Goal: Transaction & Acquisition: Obtain resource

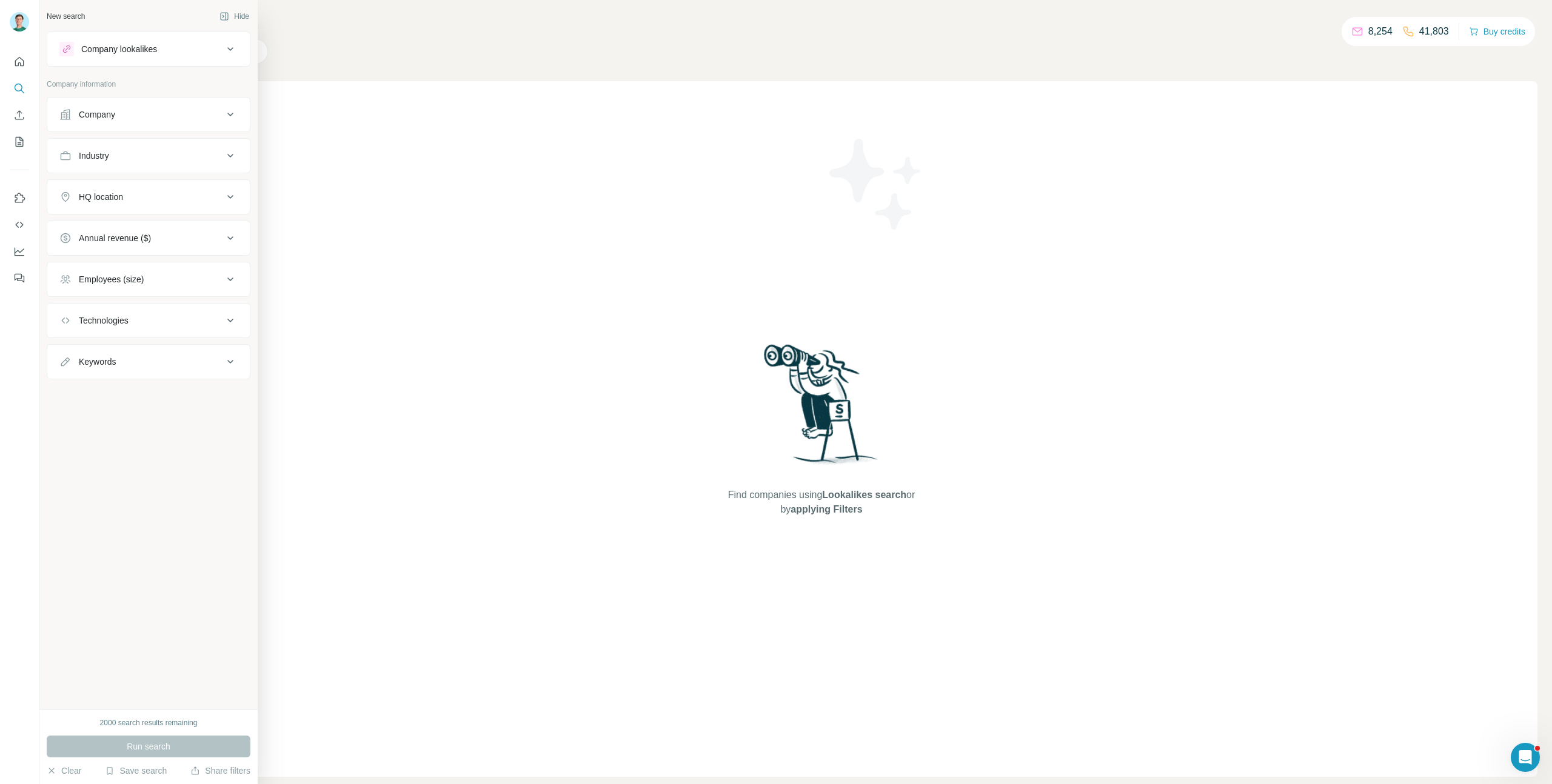
click at [136, 110] on div "Company" at bounding box center [141, 114] width 164 height 12
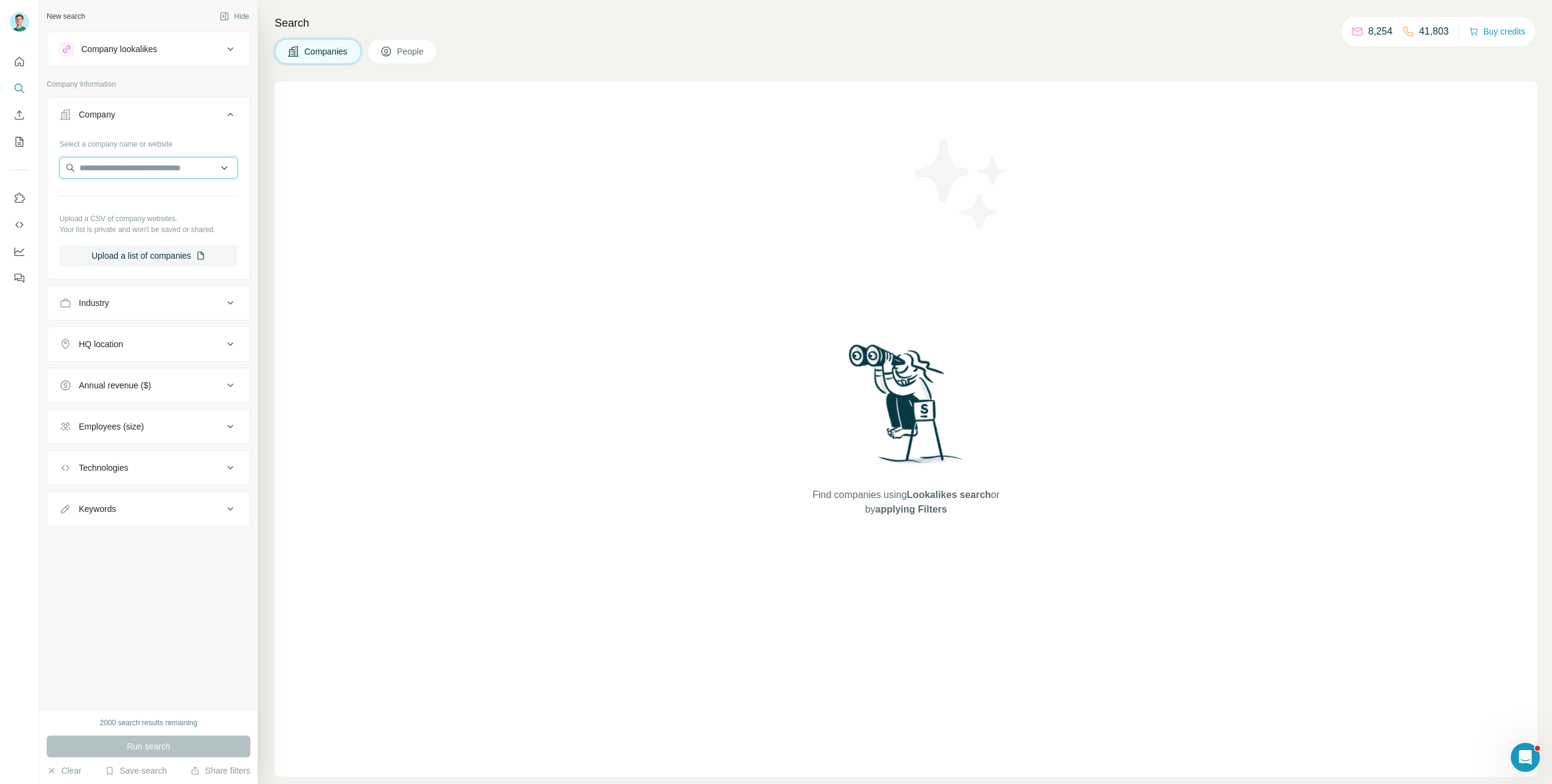
click at [136, 172] on input "text" at bounding box center [148, 168] width 178 height 22
type input "*********"
click at [112, 205] on p "[DOMAIN_NAME]" at bounding box center [123, 207] width 58 height 11
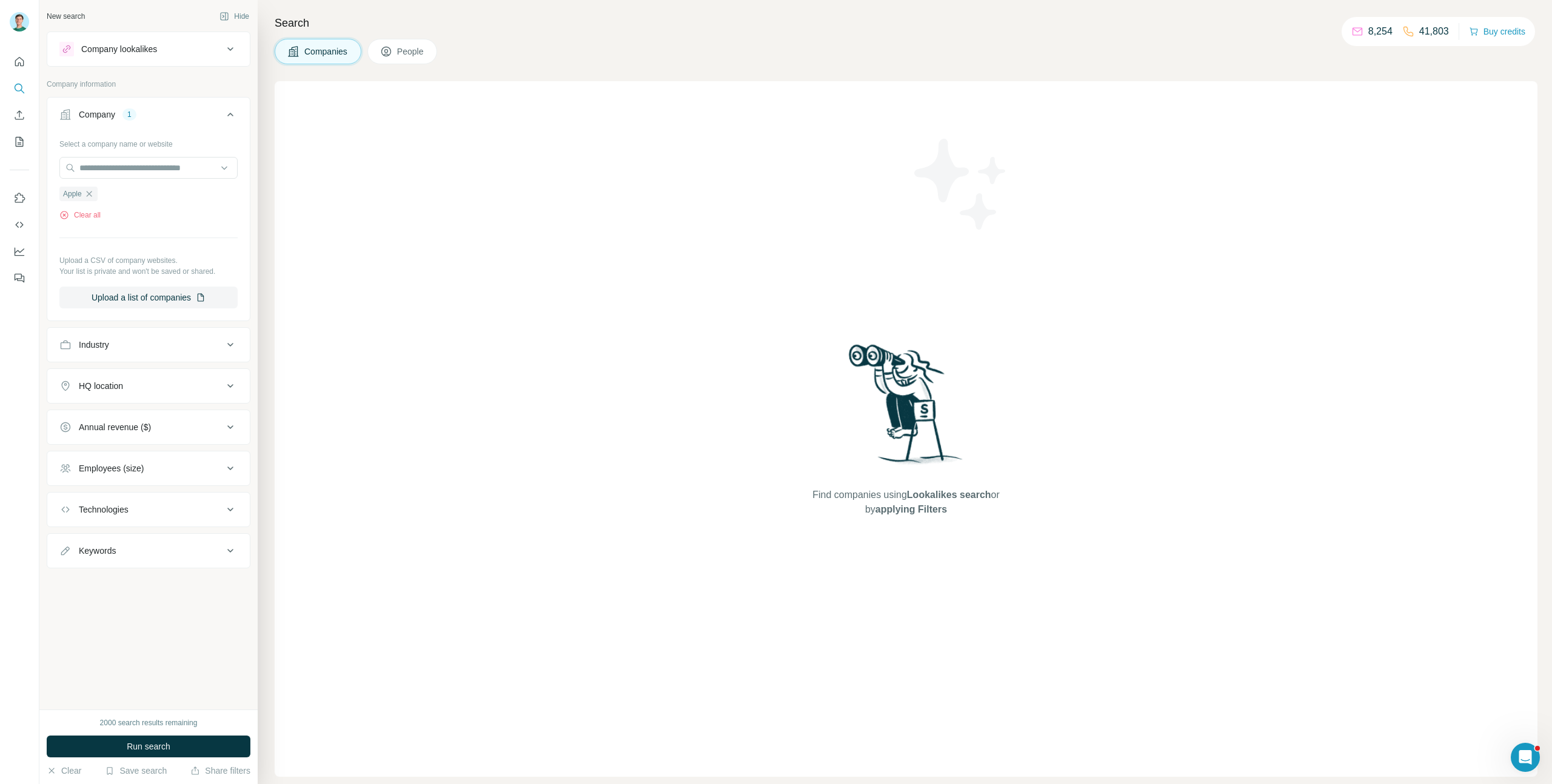
click at [136, 343] on div "Industry" at bounding box center [141, 344] width 164 height 12
click at [123, 379] on input at bounding box center [142, 375] width 150 height 14
type input "****"
click at [119, 439] on div "Biotechnology" at bounding box center [148, 446] width 173 height 22
click at [130, 378] on input at bounding box center [142, 375] width 150 height 14
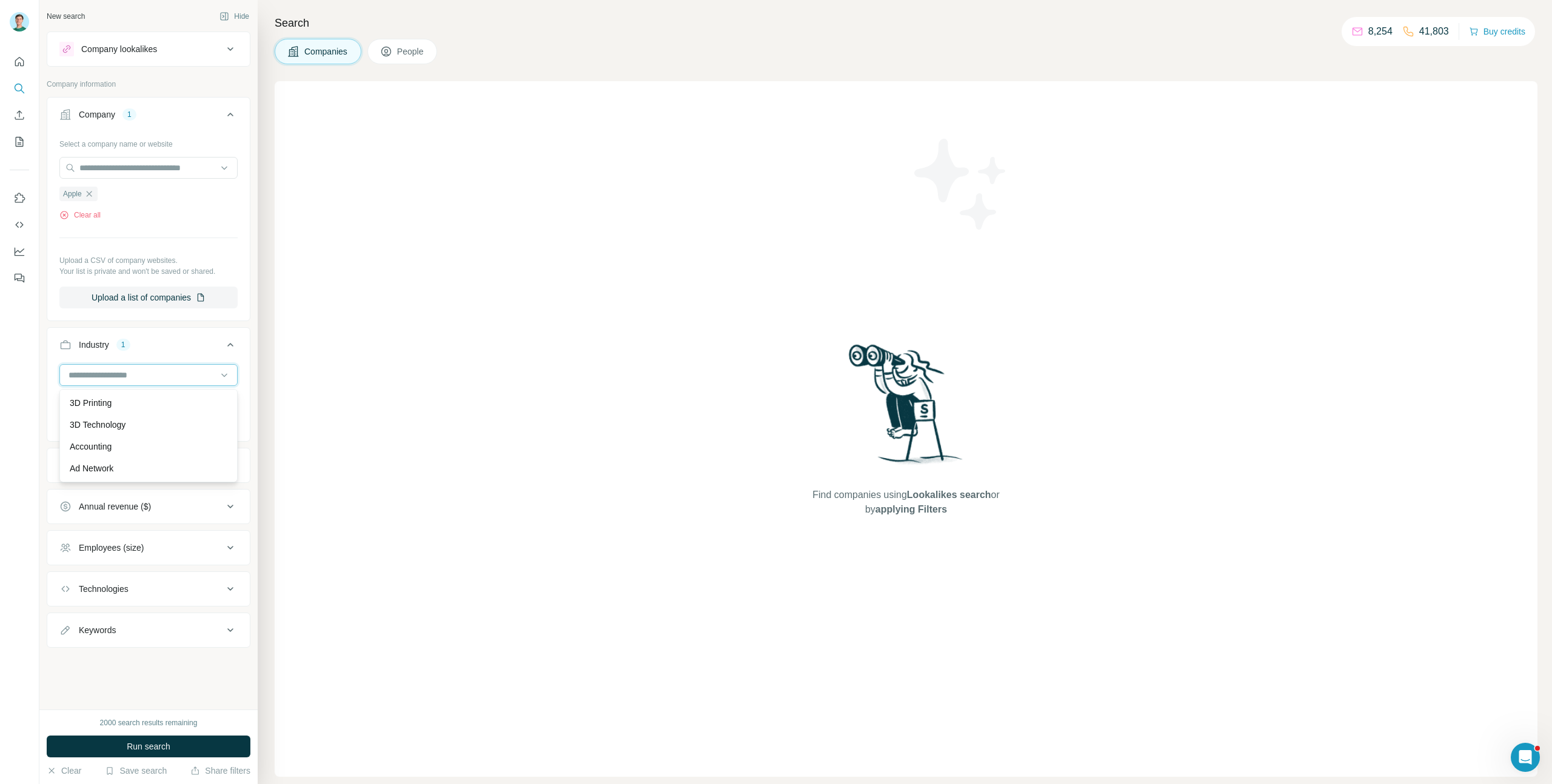
click at [130, 378] on input at bounding box center [142, 375] width 150 height 14
click at [125, 406] on div "Biotechnology" at bounding box center [92, 402] width 65 height 14
click at [130, 50] on div "Company lookalikes" at bounding box center [119, 49] width 76 height 12
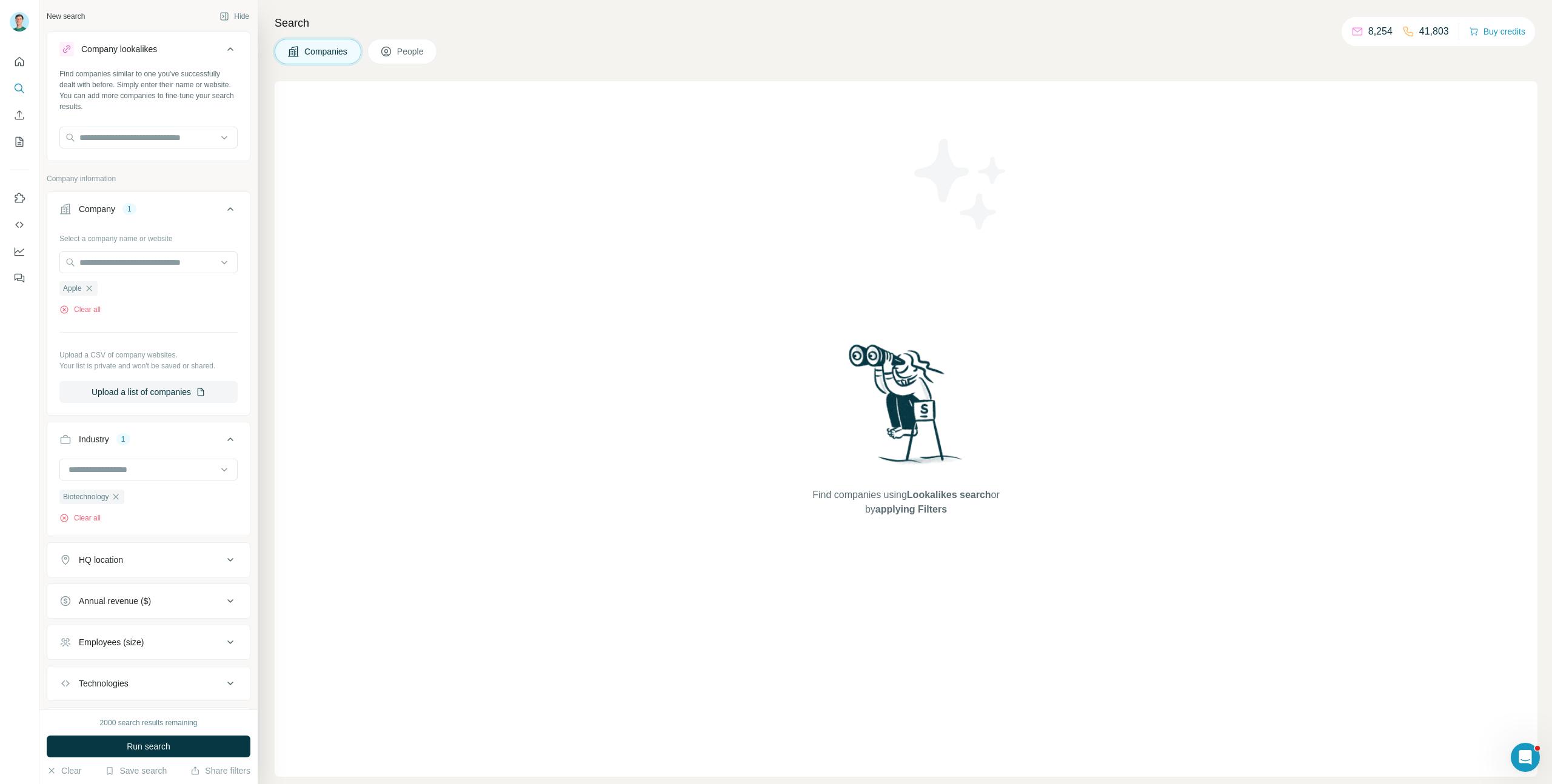
click at [121, 148] on div at bounding box center [148, 138] width 178 height 24
click at [120, 143] on input "text" at bounding box center [148, 137] width 178 height 22
drag, startPoint x: 191, startPoint y: 742, endPoint x: 327, endPoint y: 664, distance: 156.8
click at [327, 666] on div "New search Hide Company lookalikes Find companies similar to one you've success…" at bounding box center [796, 392] width 1512 height 784
click at [119, 497] on icon "button" at bounding box center [116, 497] width 10 height 10
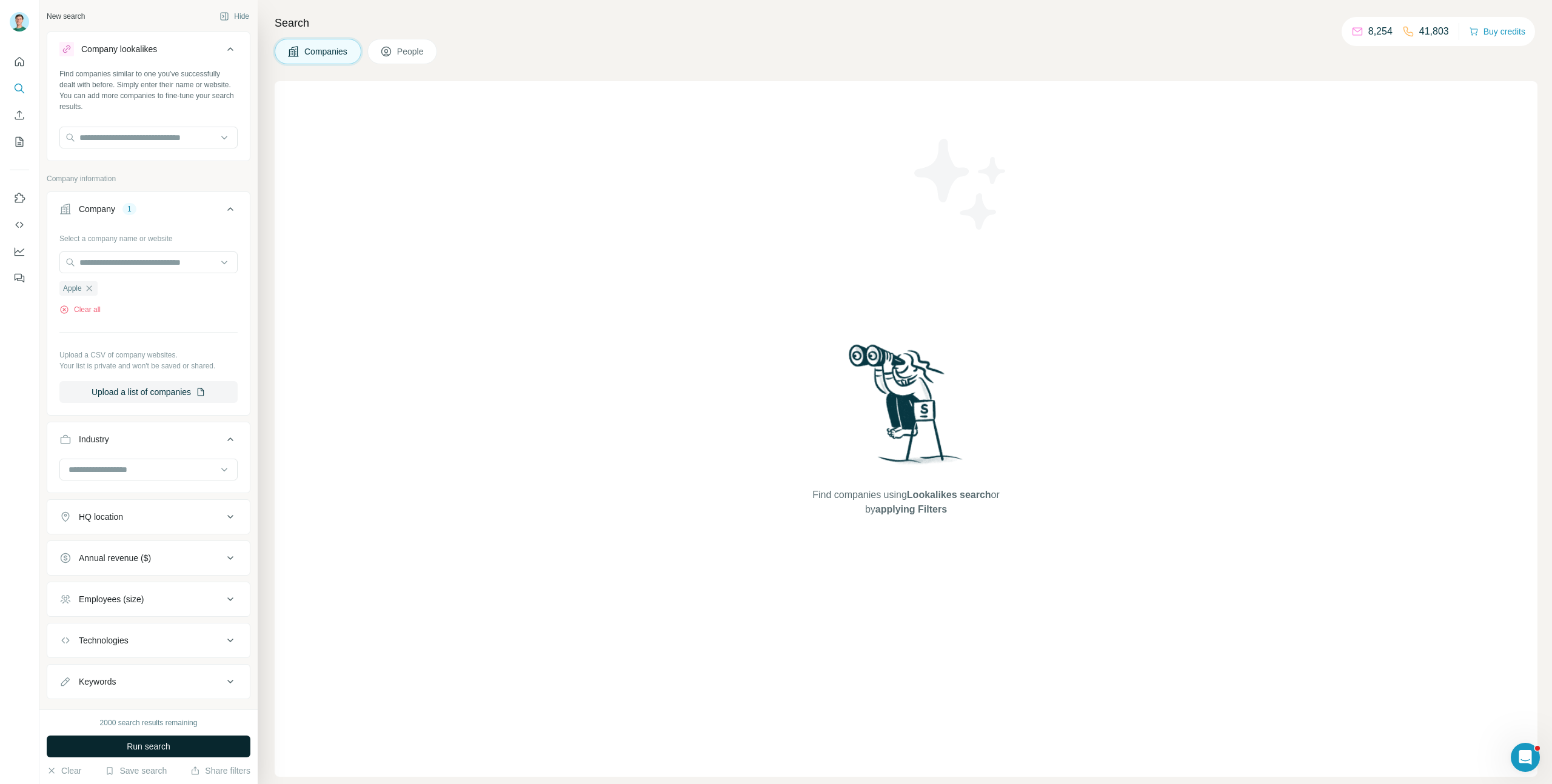
click at [137, 743] on span "Run search" at bounding box center [148, 746] width 43 height 12
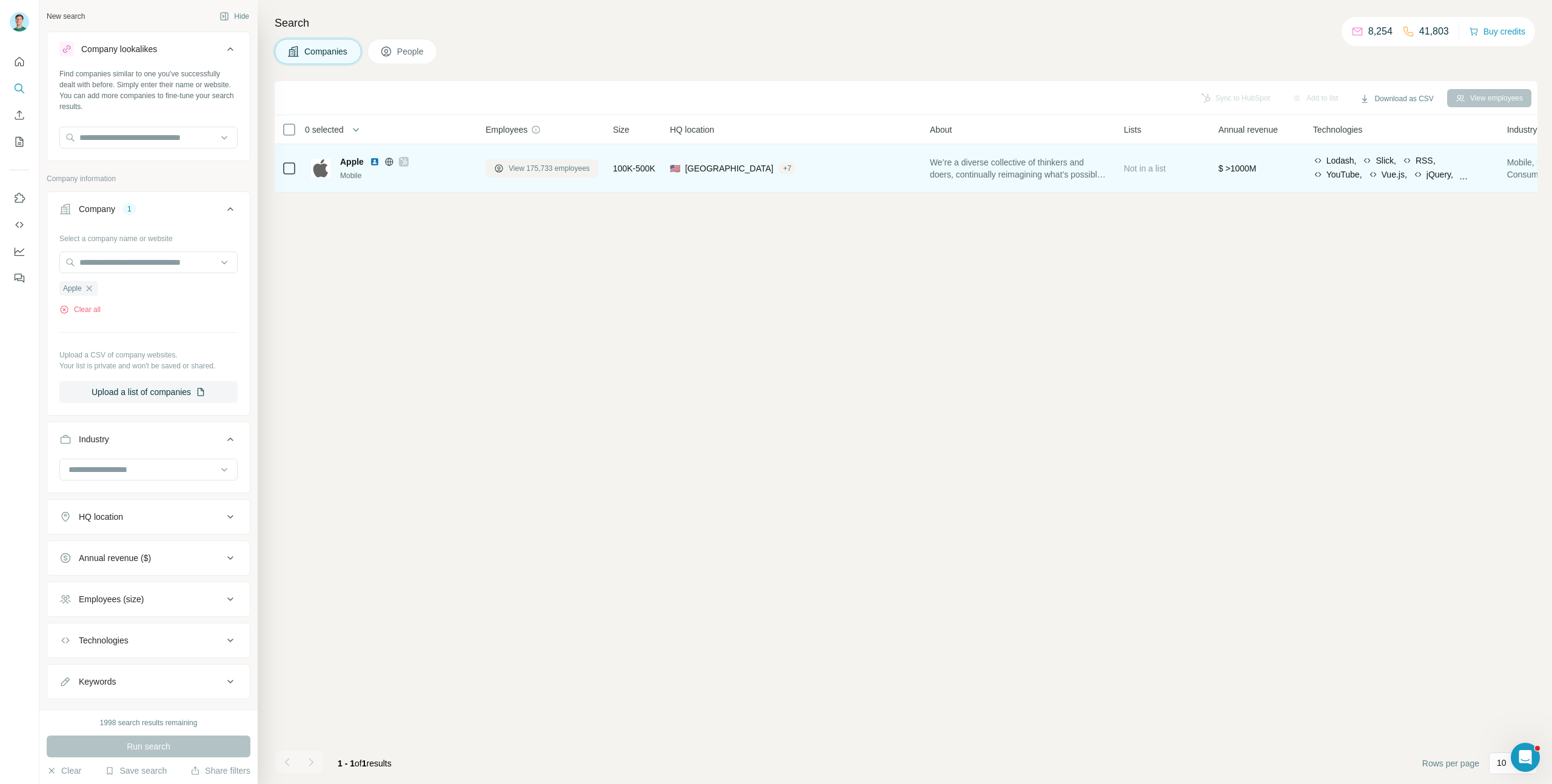
click at [556, 173] on span "View 175,733 employees" at bounding box center [549, 168] width 81 height 11
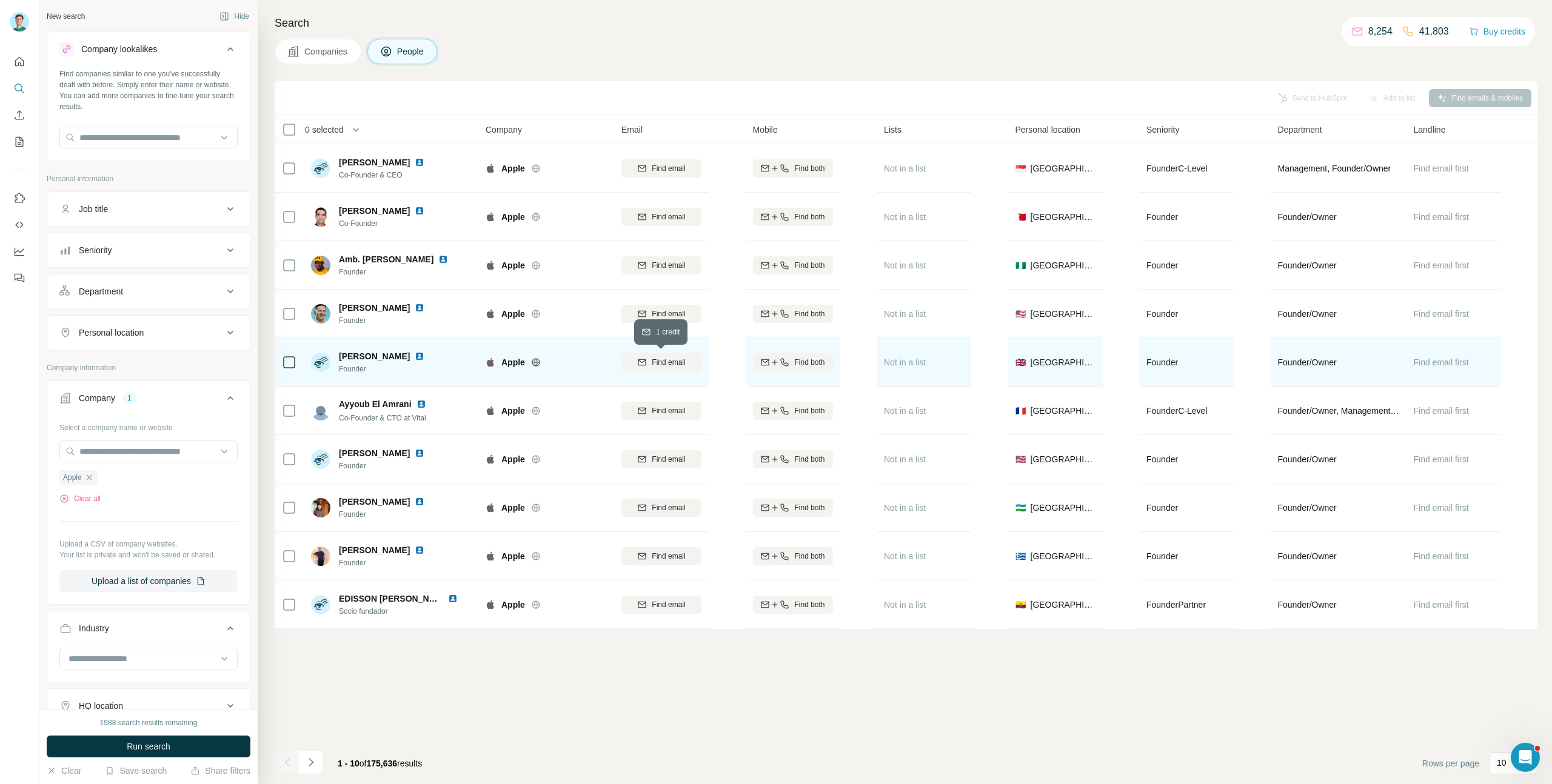
click at [679, 365] on span "Find email" at bounding box center [668, 362] width 33 height 11
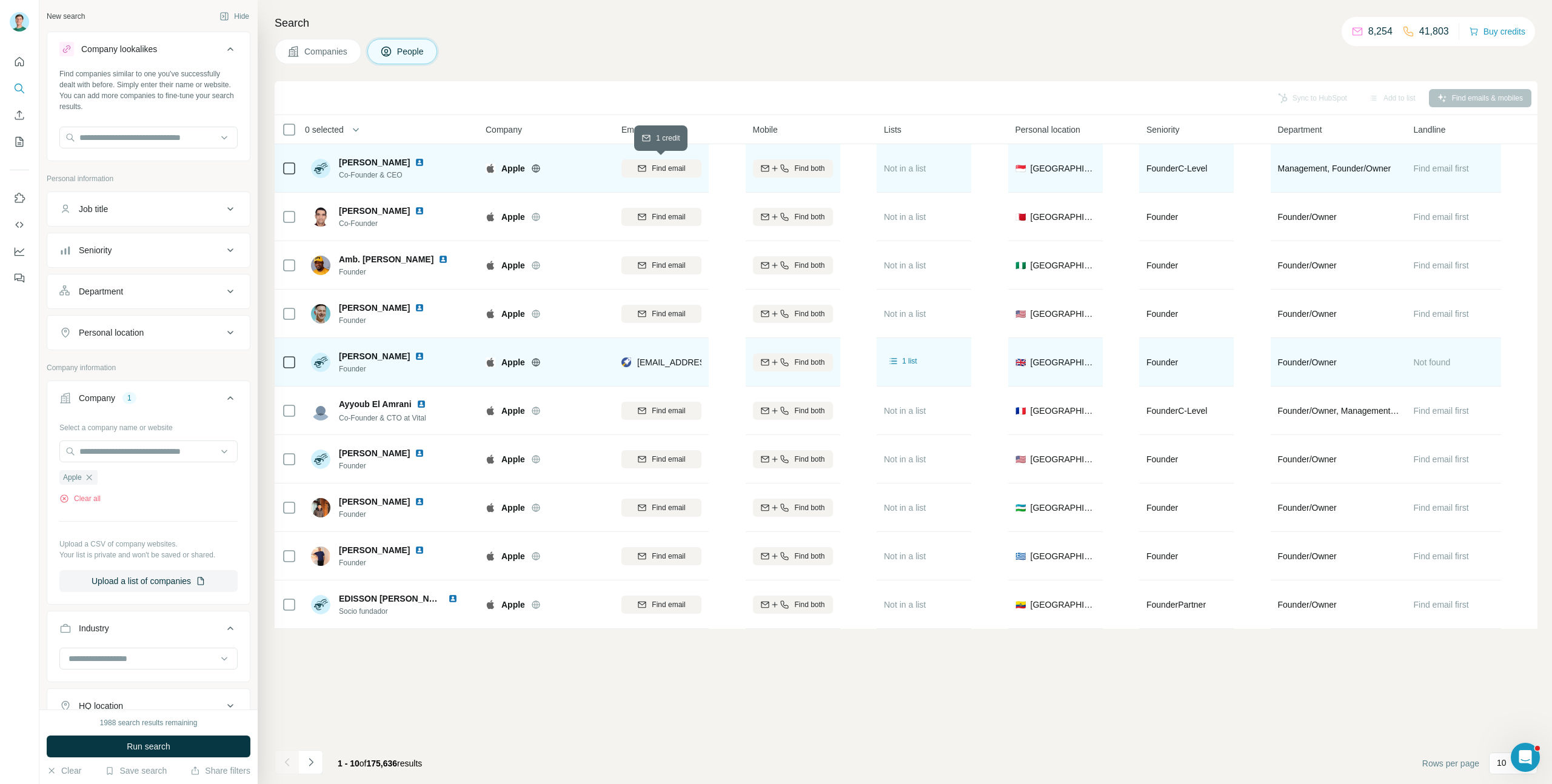
click at [664, 171] on span "Find email" at bounding box center [668, 168] width 33 height 11
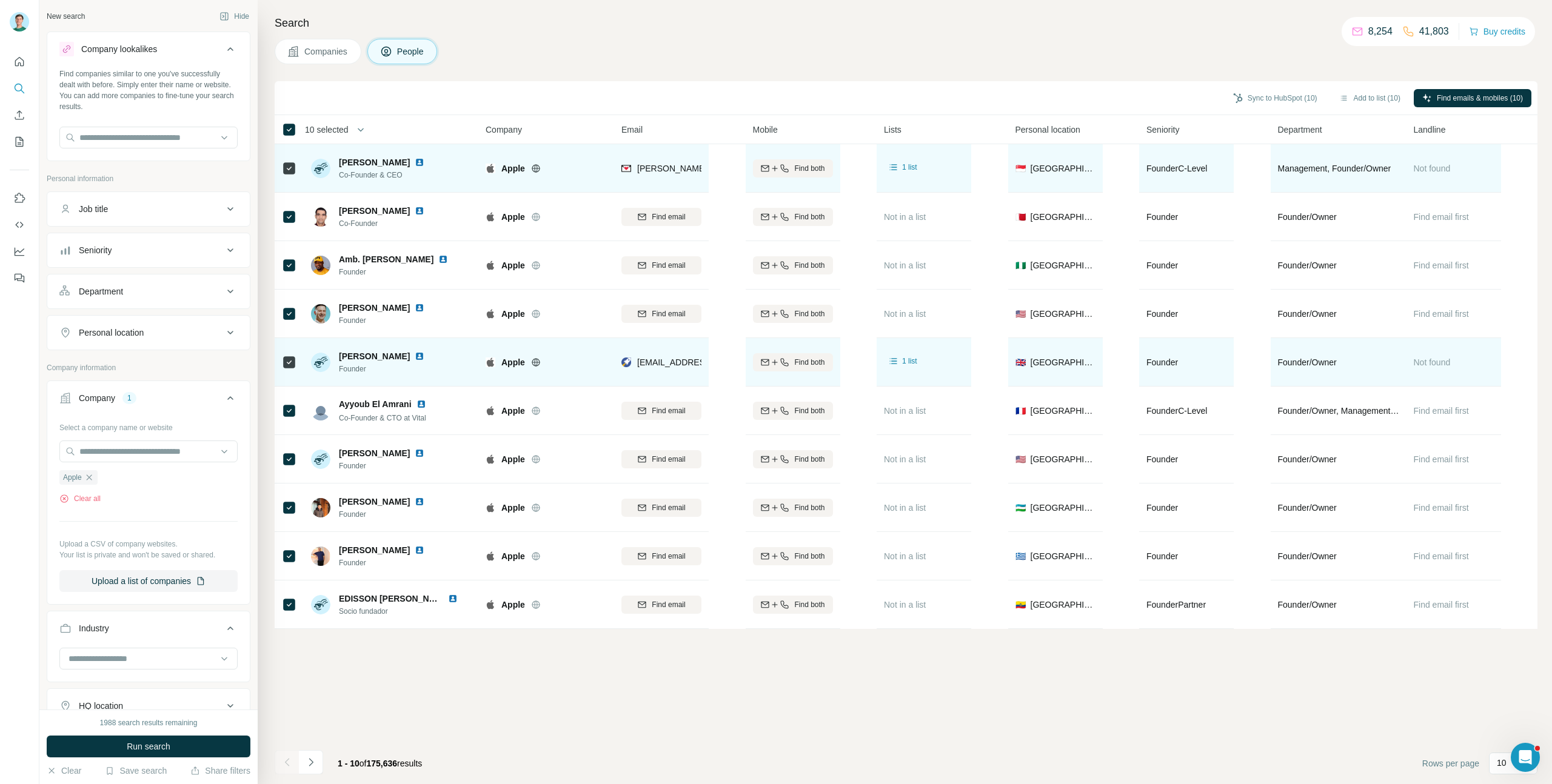
click at [1095, 100] on div "Sync to HubSpot (10) Add to list (10) Find emails & mobiles (10)" at bounding box center [906, 98] width 1250 height 21
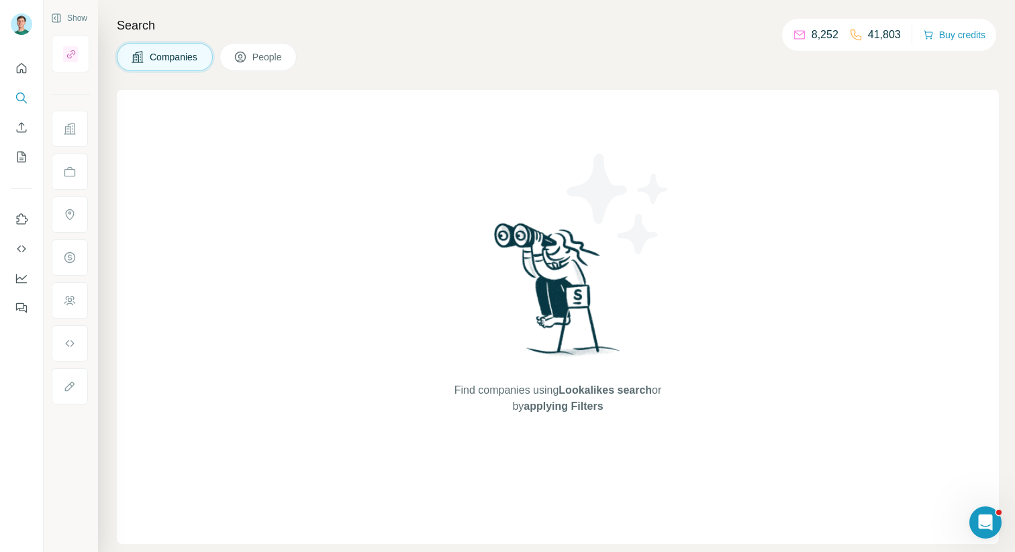
click at [499, 73] on div "Search Companies People Find companies using Lookalikes search or by applying F…" at bounding box center [556, 276] width 917 height 552
click at [176, 52] on span "Companies" at bounding box center [174, 56] width 49 height 13
click at [288, 56] on button "People" at bounding box center [258, 57] width 78 height 28
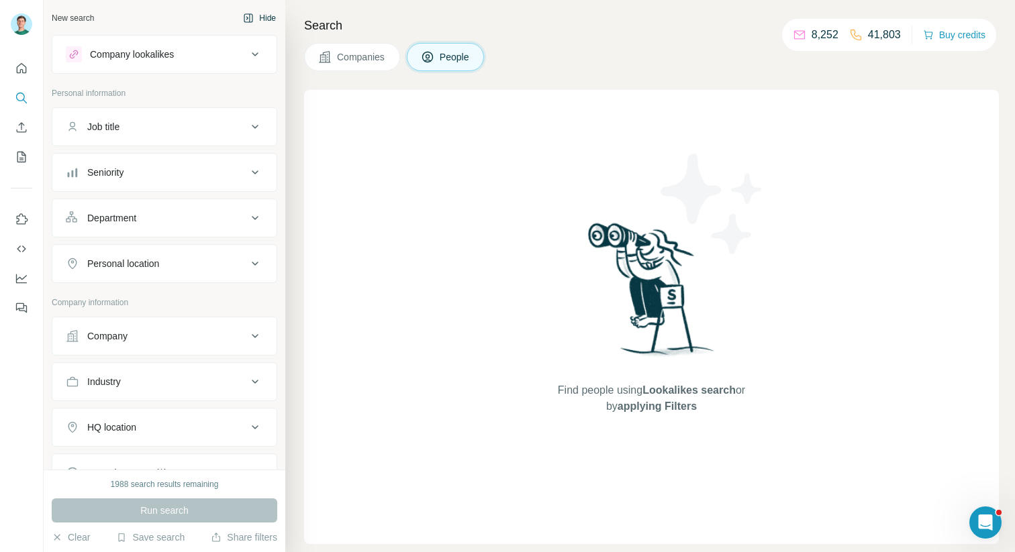
click at [272, 23] on button "Hide" at bounding box center [260, 18] width 52 height 20
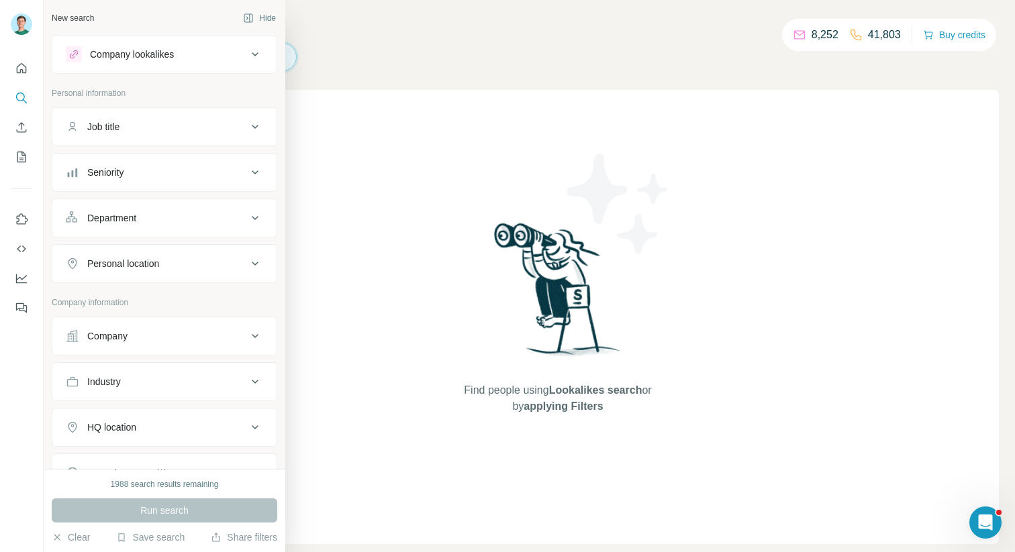
click at [86, 19] on div "New search" at bounding box center [73, 18] width 42 height 12
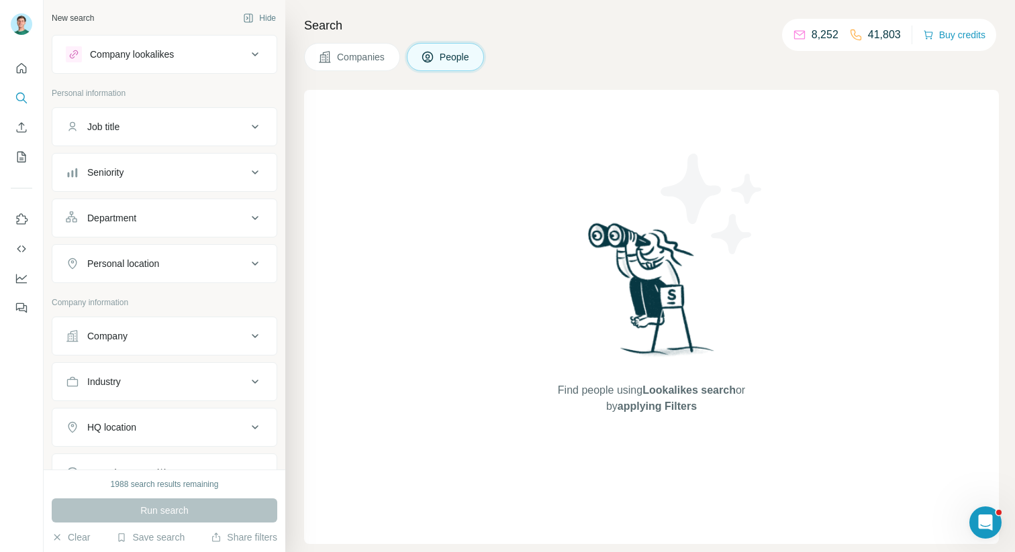
drag, startPoint x: 361, startPoint y: 64, endPoint x: 436, endPoint y: 65, distance: 75.2
click at [361, 64] on button "Companies" at bounding box center [352, 57] width 96 height 28
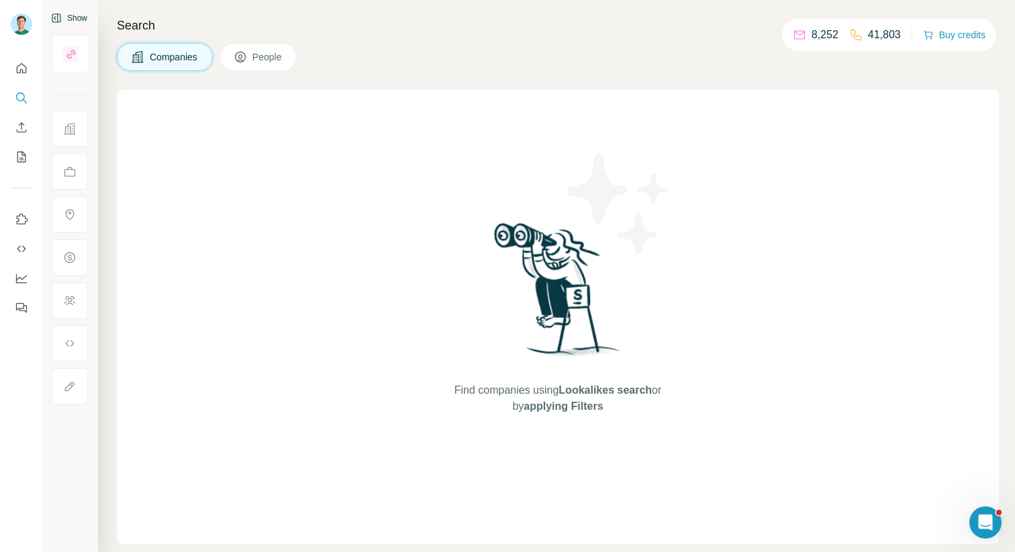
click at [86, 17] on div "Show" at bounding box center [71, 18] width 38 height 20
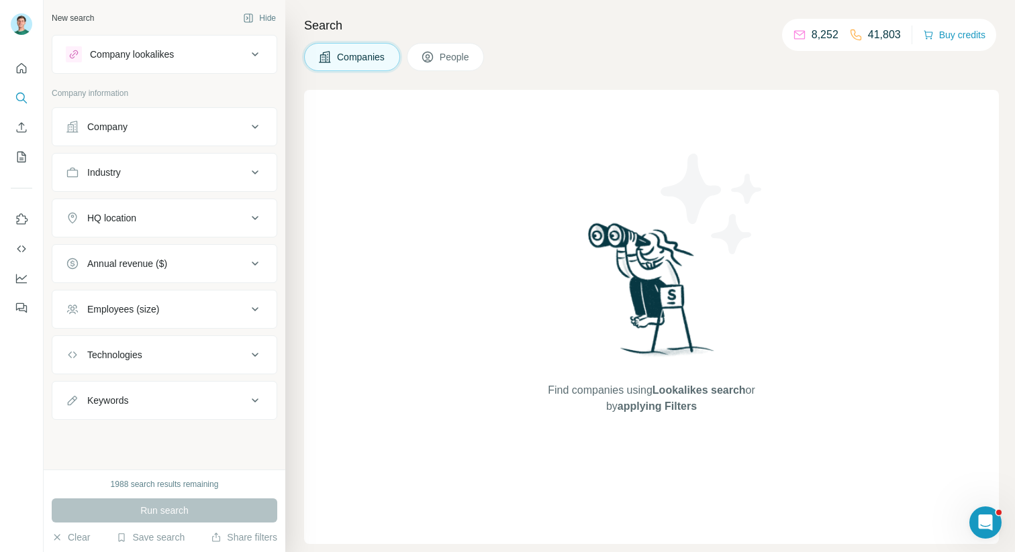
click at [637, 51] on div "Companies People" at bounding box center [651, 57] width 694 height 28
click at [244, 129] on div "Company" at bounding box center [156, 126] width 181 height 13
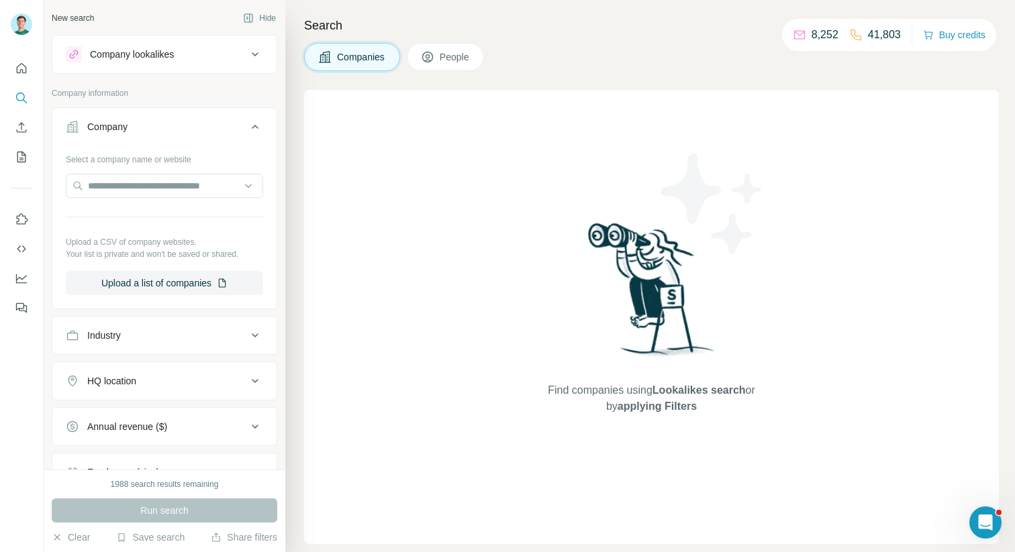
click at [254, 134] on icon at bounding box center [255, 127] width 16 height 16
click at [257, 132] on icon at bounding box center [255, 127] width 16 height 16
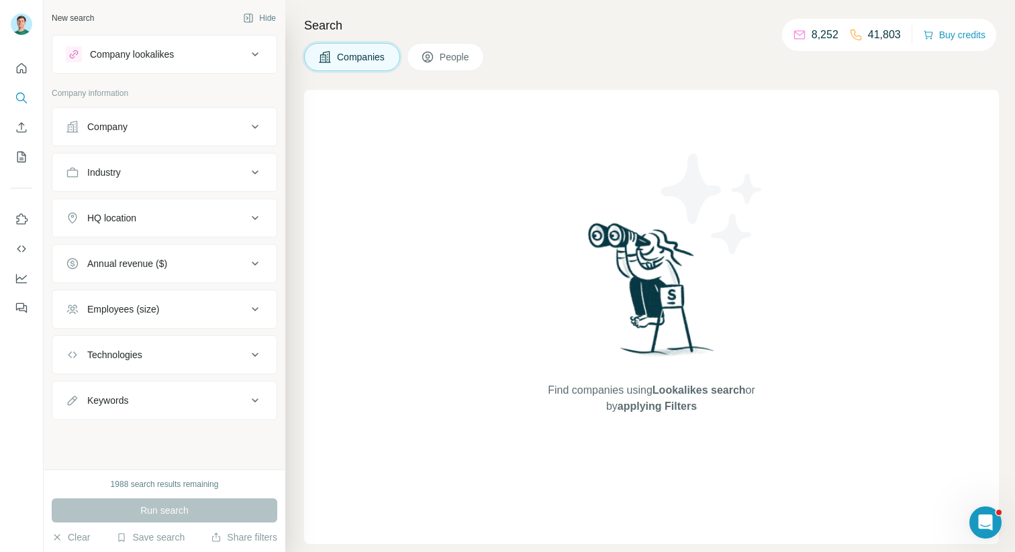
click at [257, 132] on icon at bounding box center [255, 127] width 16 height 16
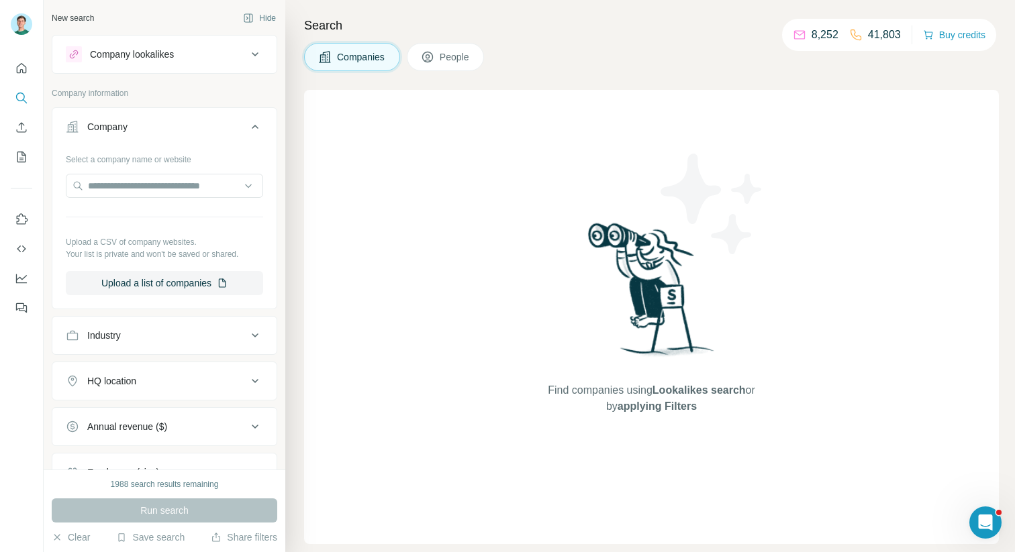
click at [174, 126] on div "Company" at bounding box center [156, 126] width 181 height 13
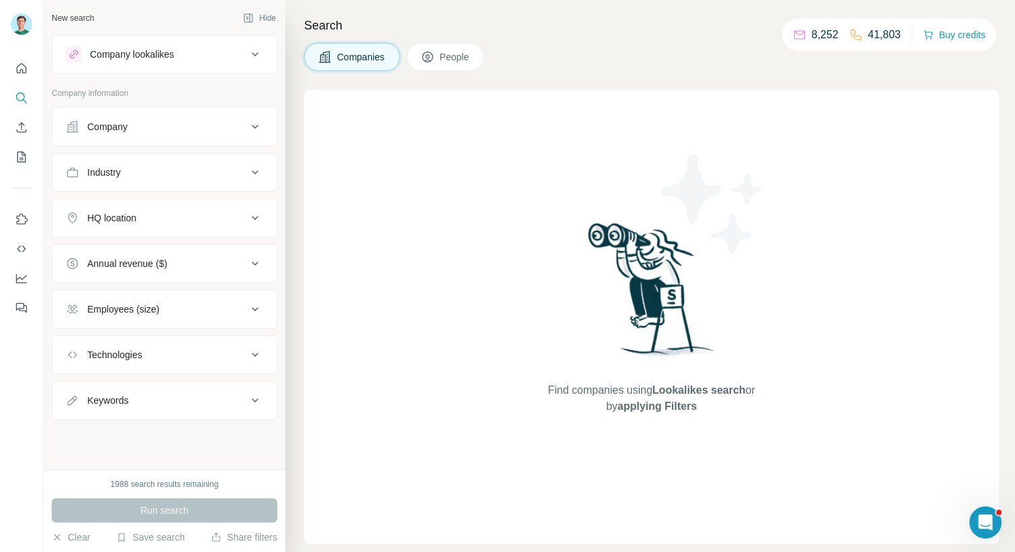
click at [174, 126] on div "Company" at bounding box center [156, 126] width 181 height 13
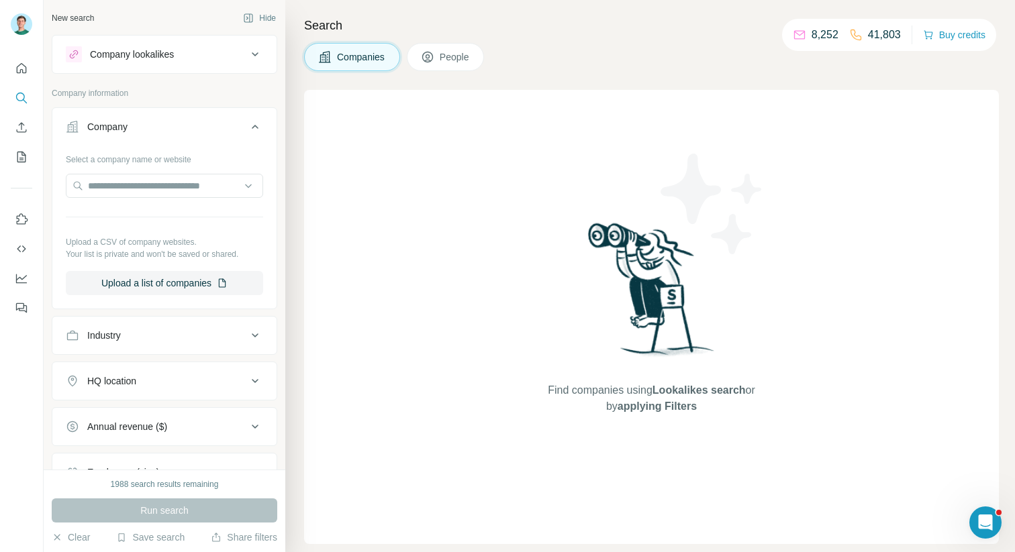
click at [197, 310] on ul "Company Select a company name or website Upload a CSV of company websites. Your…" at bounding box center [164, 345] width 225 height 476
click at [197, 341] on div "Industry" at bounding box center [156, 335] width 181 height 13
click at [183, 370] on input at bounding box center [157, 369] width 166 height 15
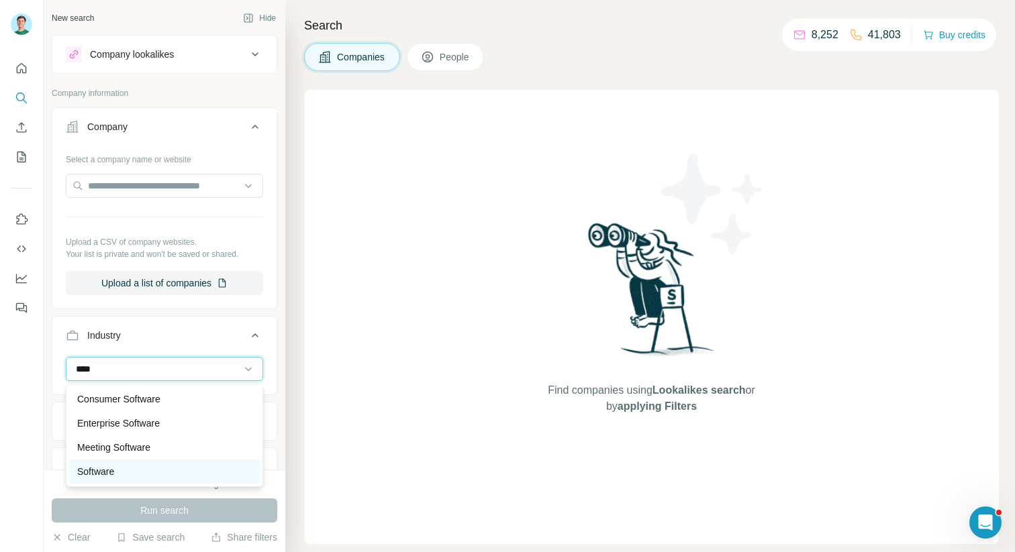
type input "****"
click at [142, 468] on div "Software" at bounding box center [164, 471] width 174 height 13
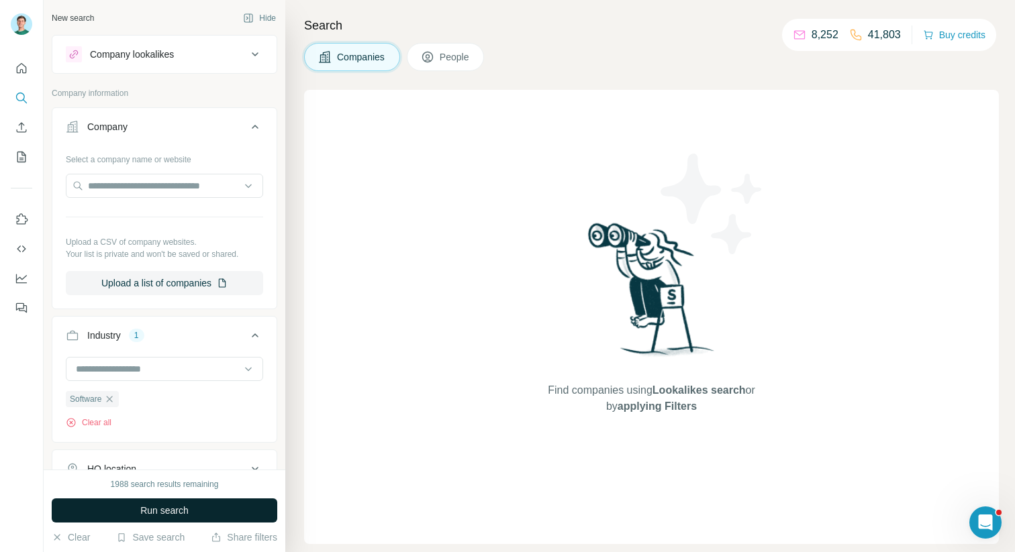
click at [153, 507] on span "Run search" at bounding box center [164, 510] width 48 height 13
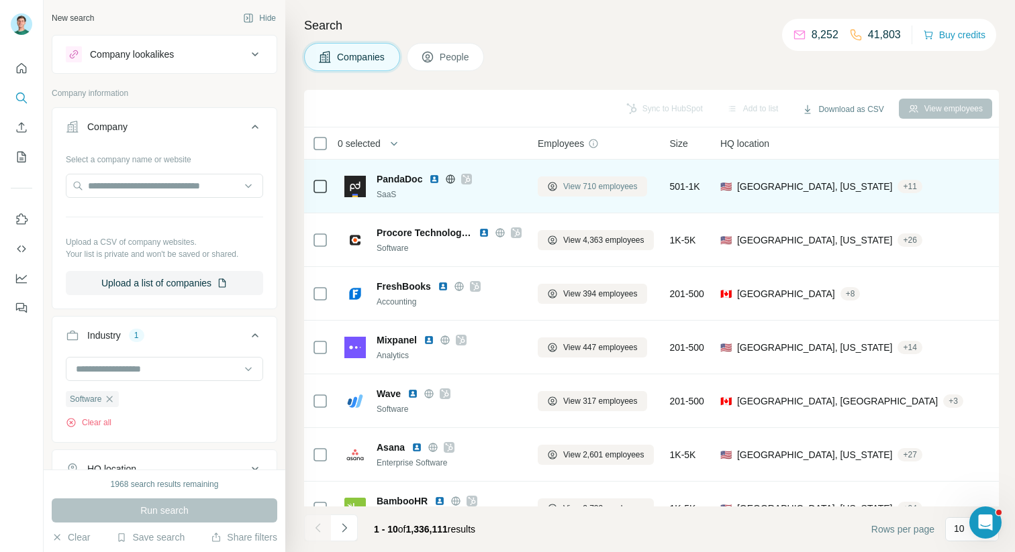
click at [592, 191] on span "View 710 employees" at bounding box center [600, 186] width 74 height 12
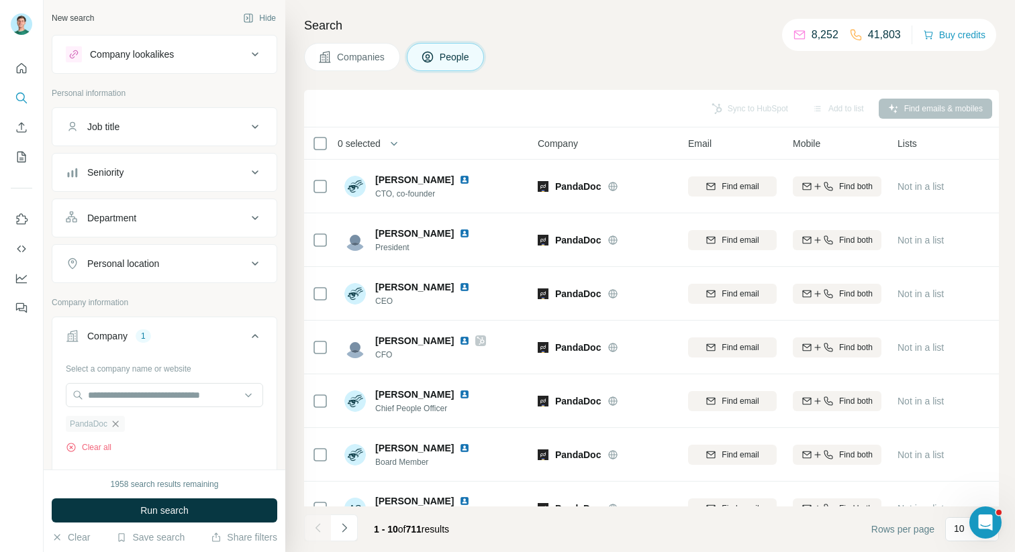
click at [121, 422] on icon "button" at bounding box center [115, 424] width 11 height 11
click at [250, 344] on icon at bounding box center [255, 336] width 16 height 16
click at [228, 119] on button "Job title" at bounding box center [164, 127] width 224 height 32
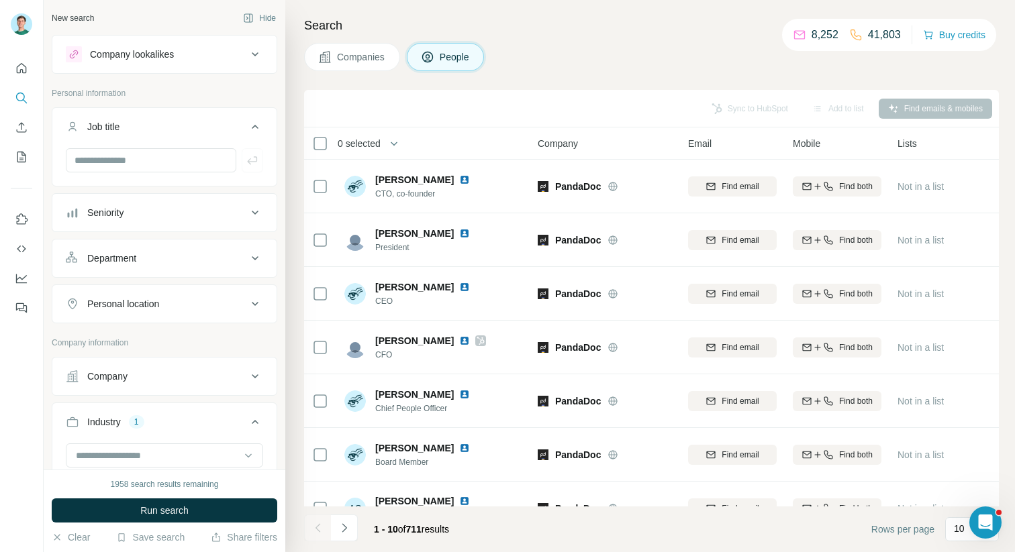
click at [262, 120] on icon at bounding box center [255, 127] width 16 height 16
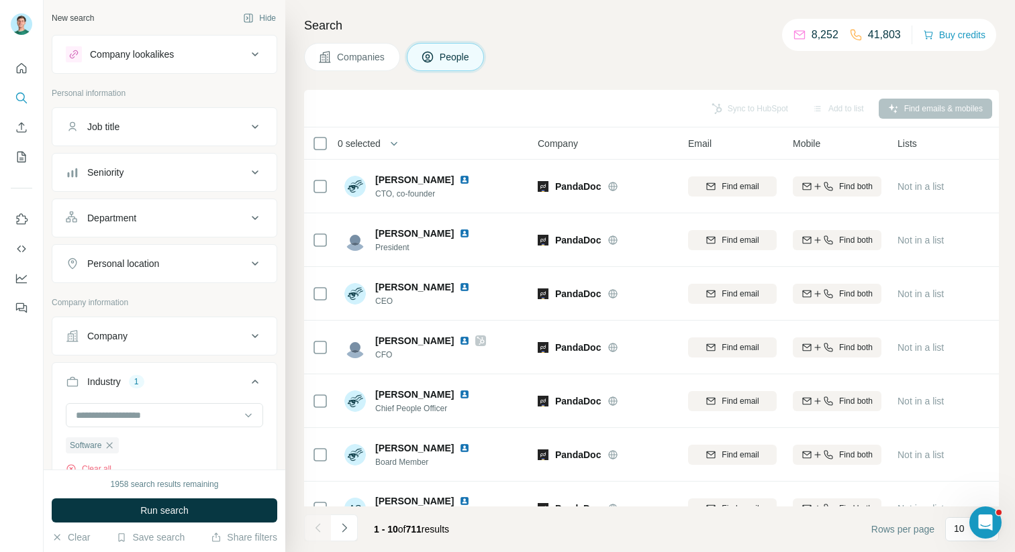
click at [507, 69] on div "Companies People" at bounding box center [651, 57] width 694 height 28
click at [256, 328] on icon at bounding box center [255, 336] width 16 height 16
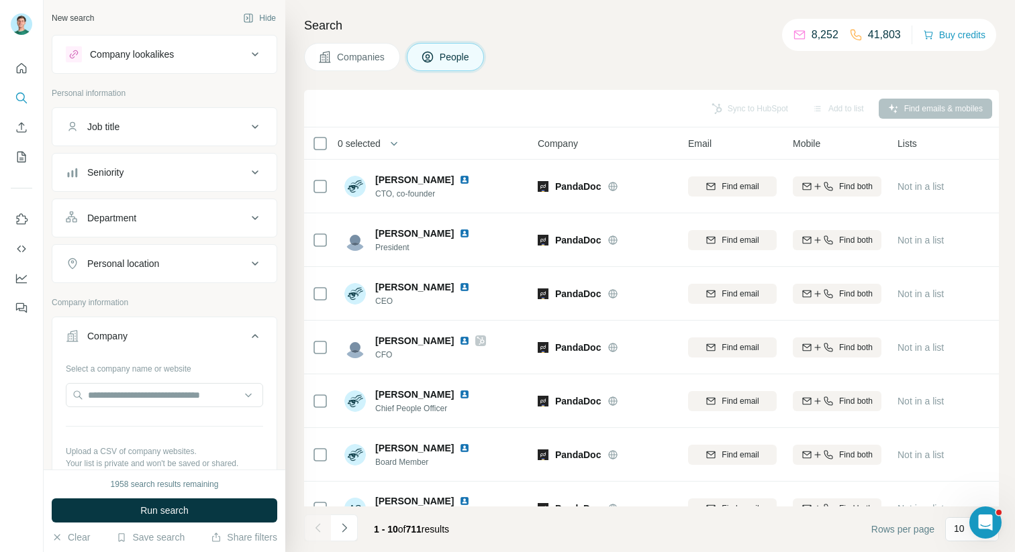
click at [197, 380] on div "Select a company name or website Upload a CSV of company websites. Your list is…" at bounding box center [164, 431] width 197 height 147
click at [197, 402] on input "text" at bounding box center [164, 395] width 197 height 24
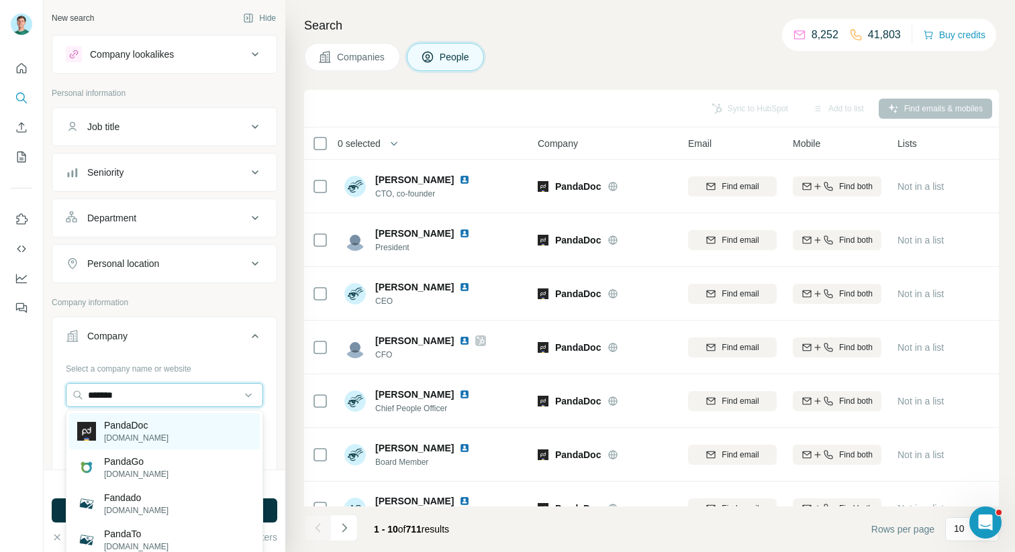
type input "*******"
click at [183, 419] on div "PandaDoc pandadoc.com" at bounding box center [164, 431] width 191 height 36
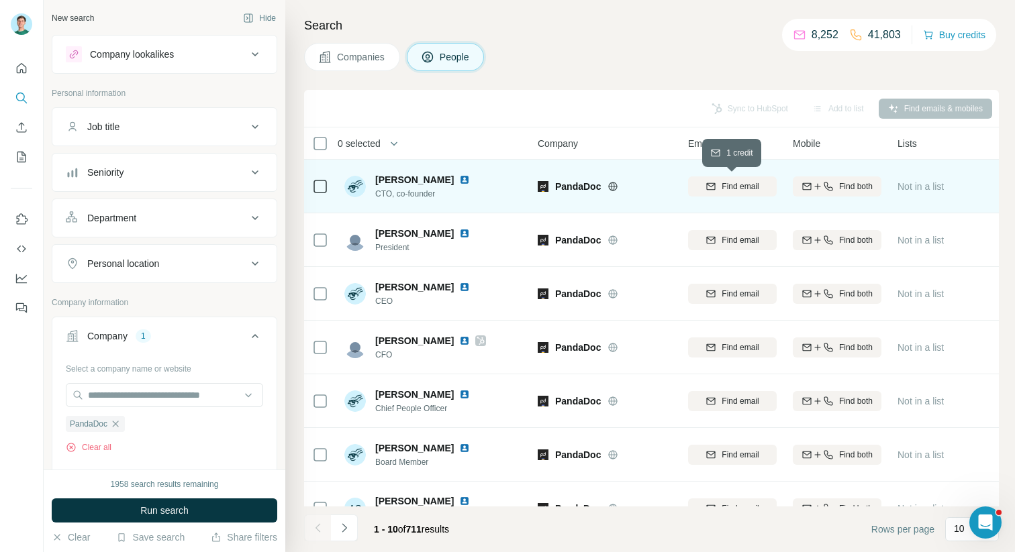
click at [752, 184] on span "Find email" at bounding box center [739, 186] width 37 height 12
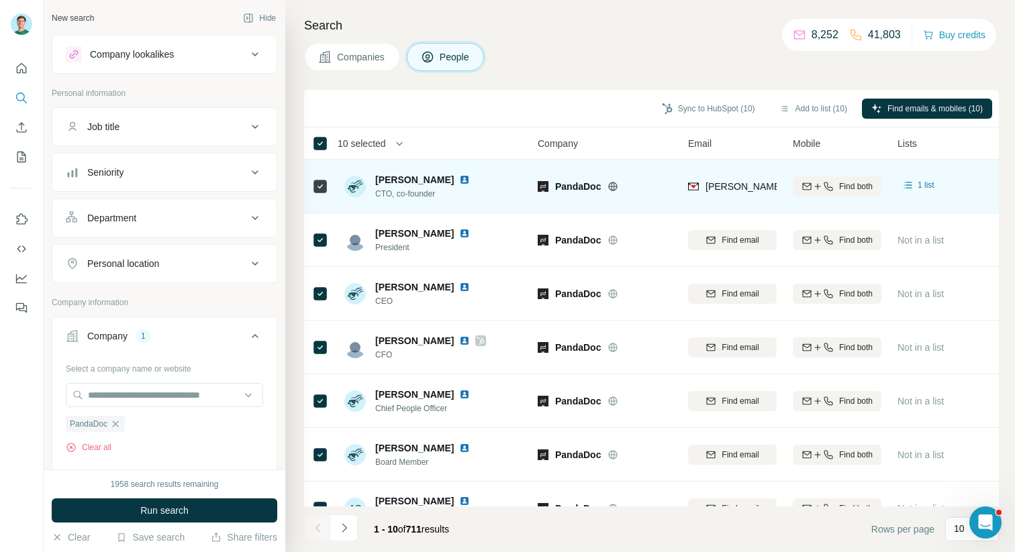
click at [599, 32] on h4 "Search" at bounding box center [651, 25] width 694 height 19
click at [597, 95] on div "Sync to HubSpot (10) Add to list (10) Find emails & mobiles (10)" at bounding box center [651, 109] width 694 height 38
